Goal: Task Accomplishment & Management: Manage account settings

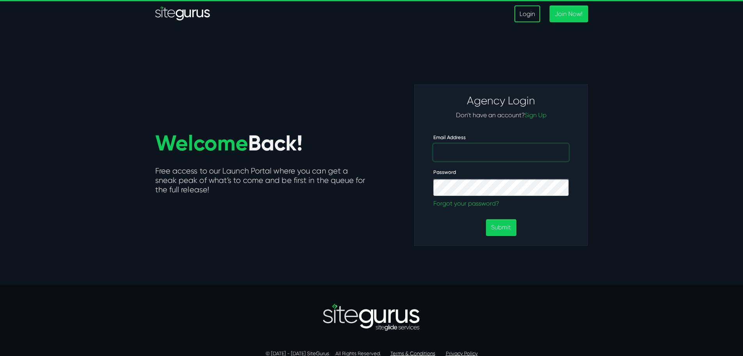
click at [479, 151] on input "Email Address" at bounding box center [501, 152] width 135 height 17
type input "aisha@enginateworks.com"
click at [500, 226] on button "Submit" at bounding box center [501, 227] width 30 height 17
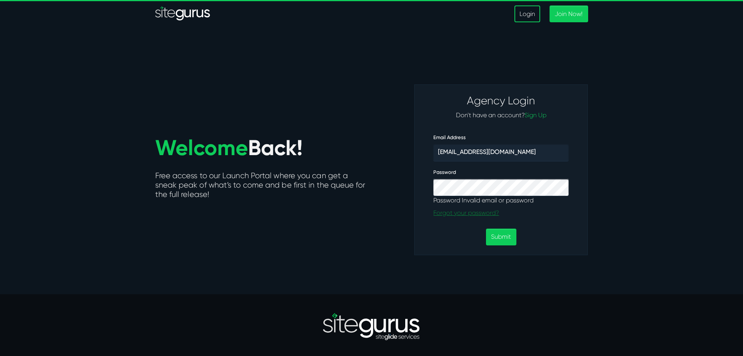
click at [480, 213] on p "Forgot your password?" at bounding box center [501, 212] width 135 height 9
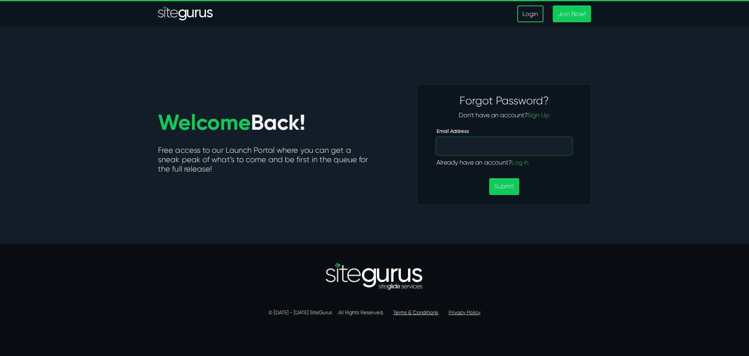
click at [505, 148] on input "Email Address" at bounding box center [504, 145] width 135 height 17
type input "aisha@enginteworks.com"
click at [509, 185] on button "Submit" at bounding box center [504, 186] width 30 height 17
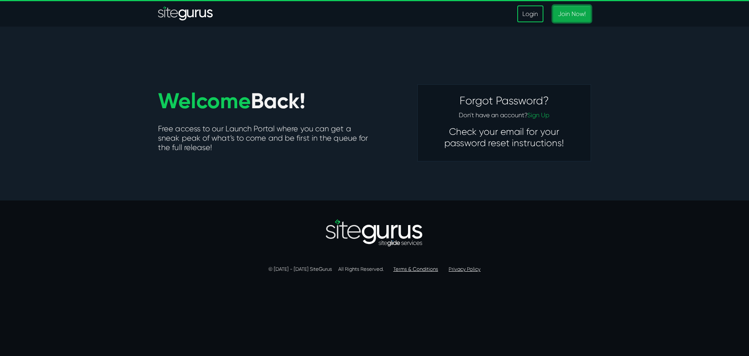
click at [575, 12] on link "Join Now!" at bounding box center [572, 13] width 38 height 17
